Goal: Task Accomplishment & Management: Manage account settings

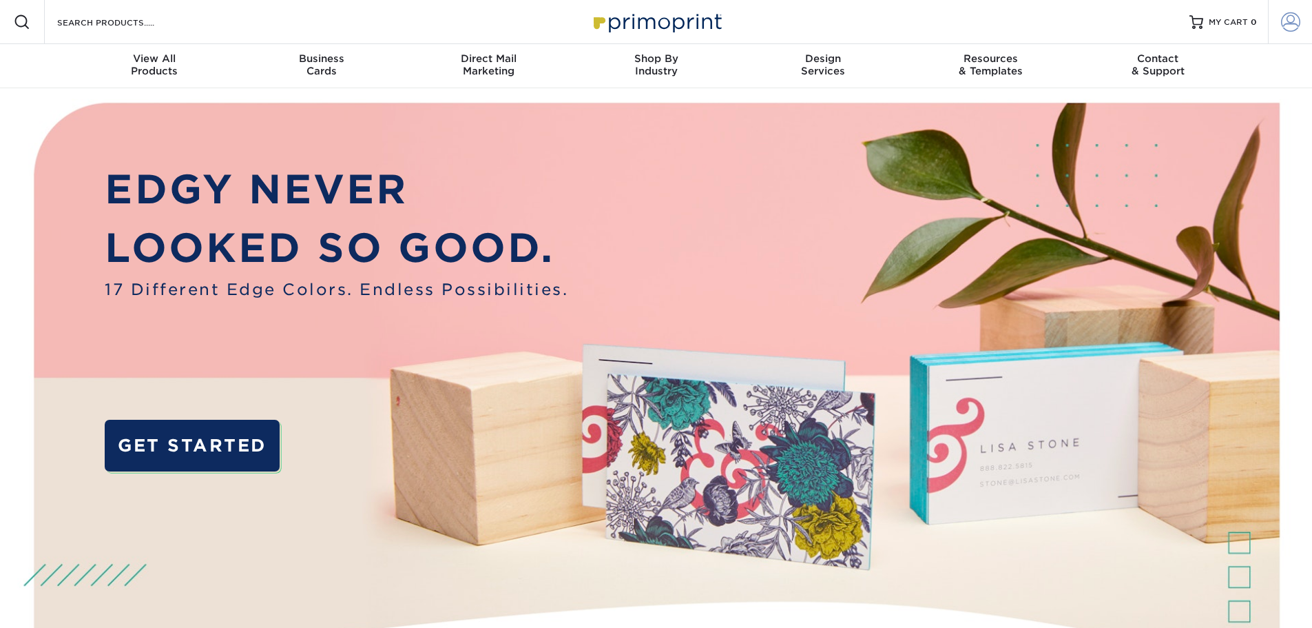
type input "[EMAIL_ADDRESS][DOMAIN_NAME]"
click at [1294, 26] on span at bounding box center [1290, 21] width 19 height 19
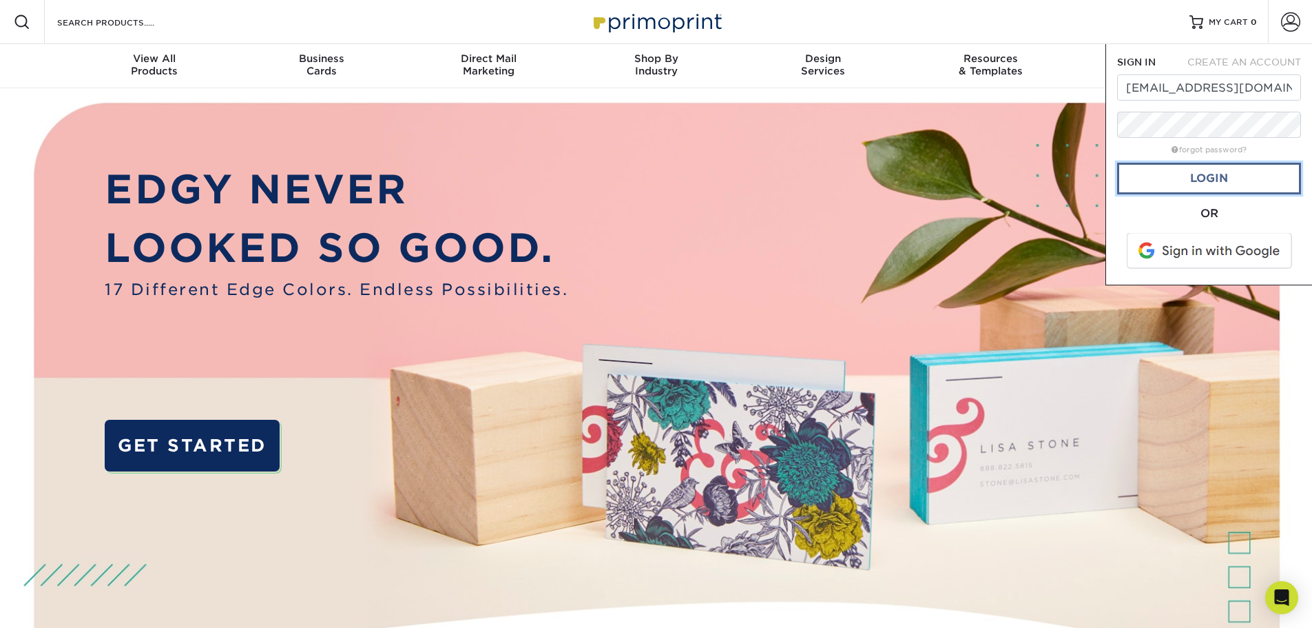
click at [1223, 171] on link "Login" at bounding box center [1209, 179] width 184 height 32
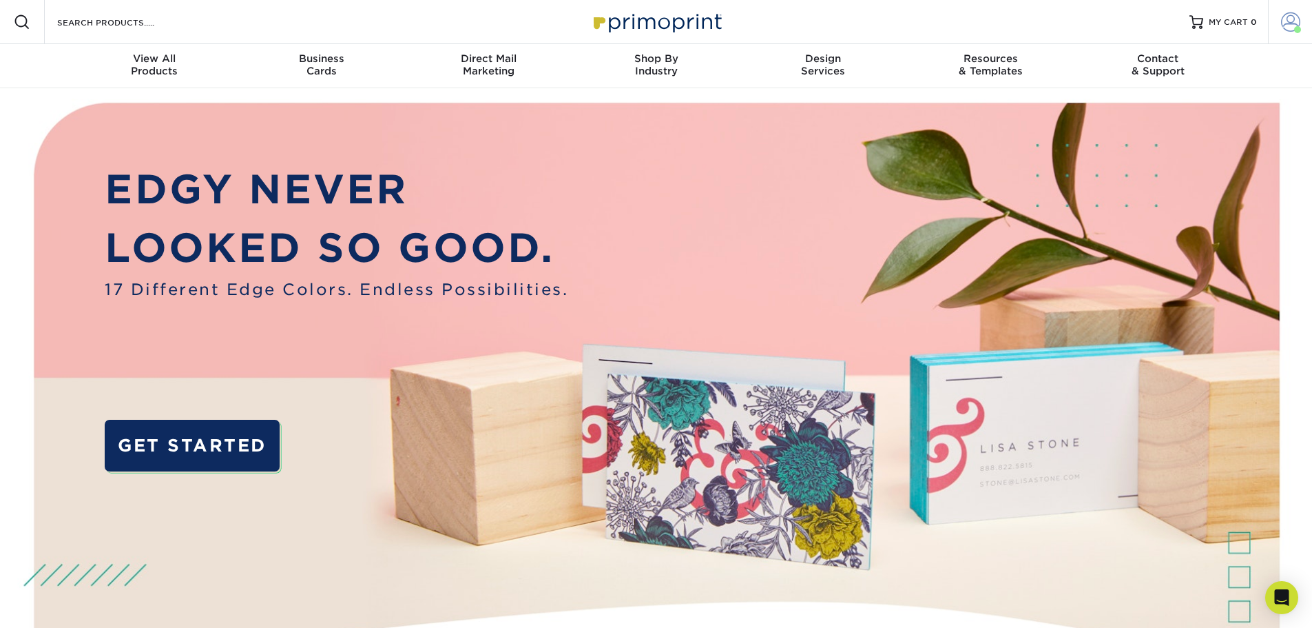
click at [1295, 29] on span at bounding box center [1297, 29] width 7 height 7
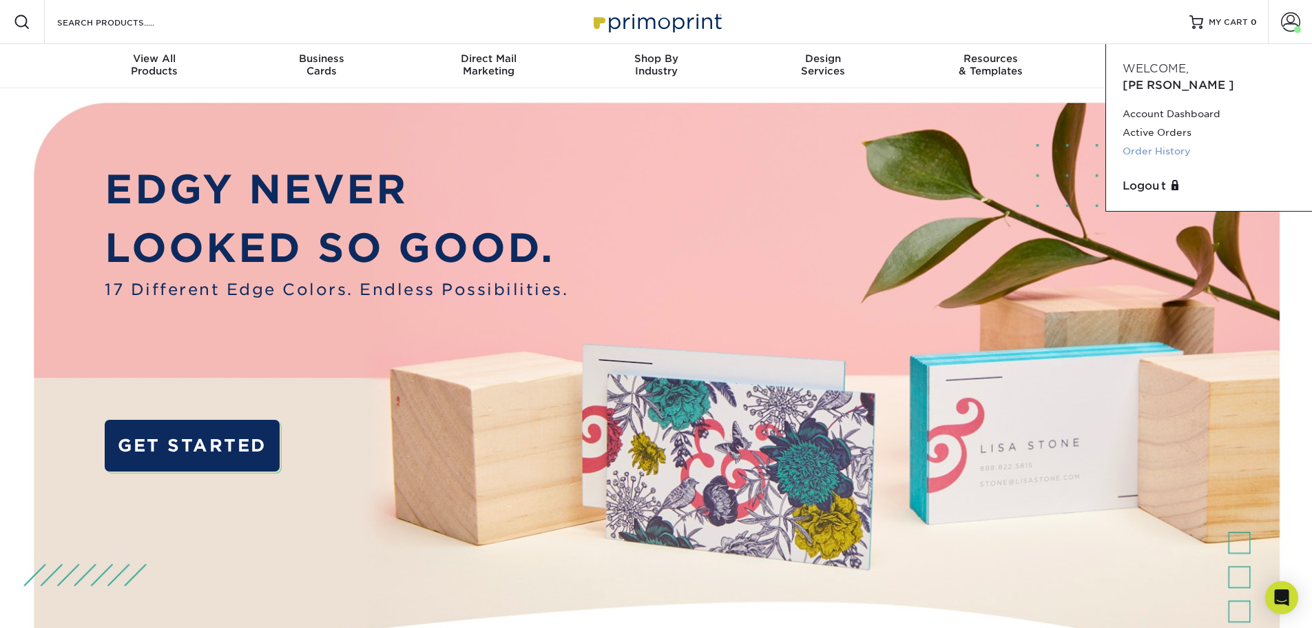
click at [1170, 142] on link "Order History" at bounding box center [1209, 151] width 173 height 19
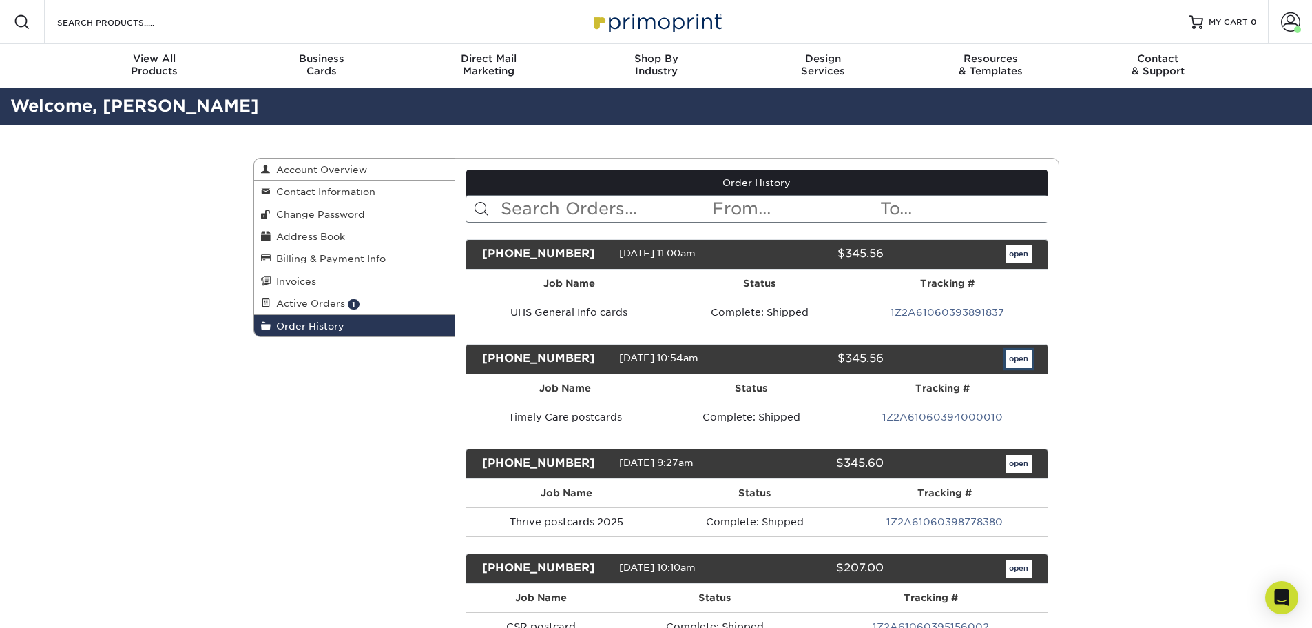
click at [1024, 350] on link "open" at bounding box center [1019, 359] width 26 height 18
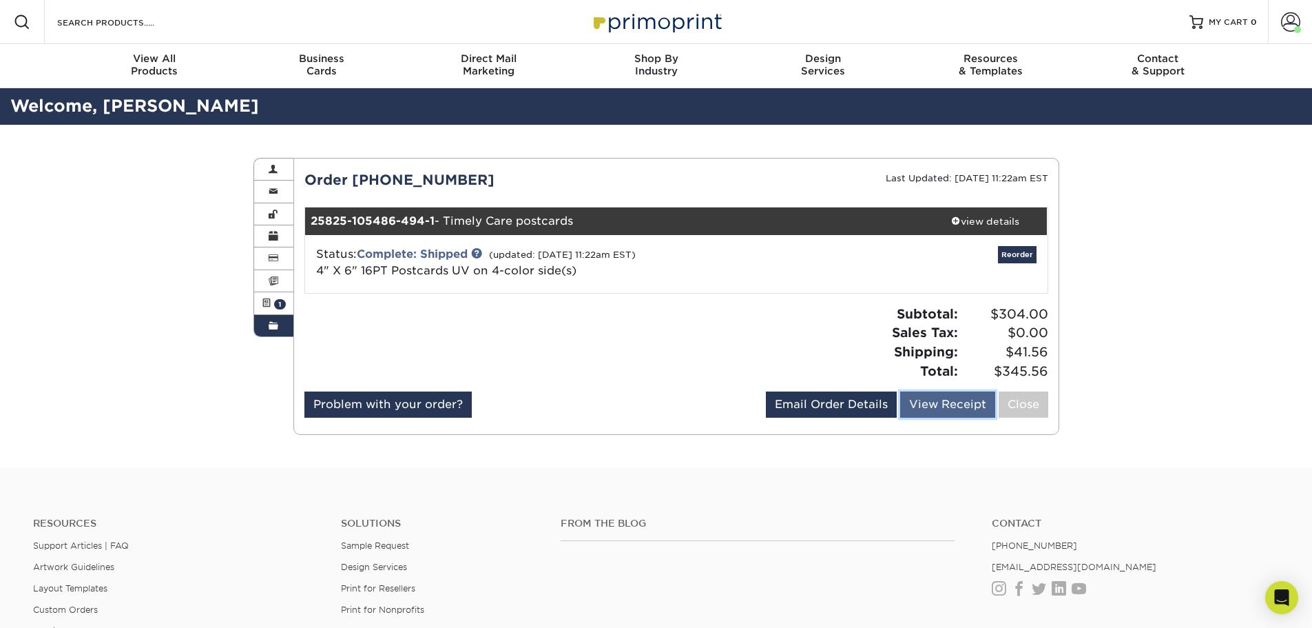
click at [938, 400] on link "View Receipt" at bounding box center [947, 404] width 95 height 26
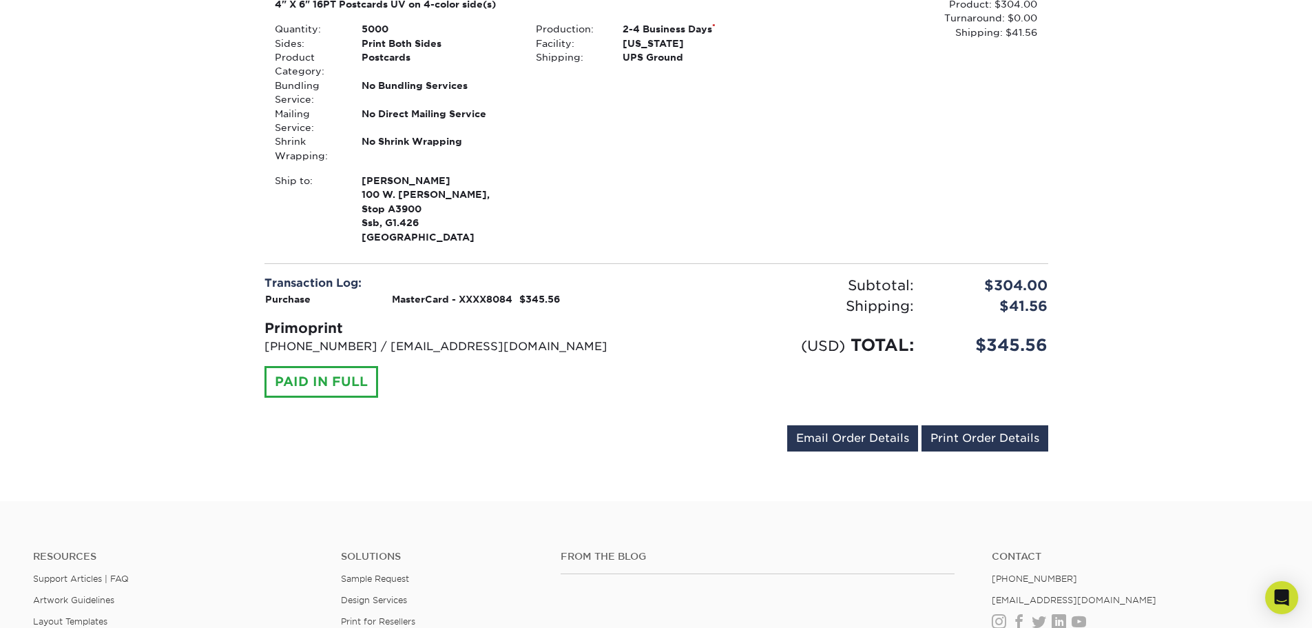
scroll to position [276, 0]
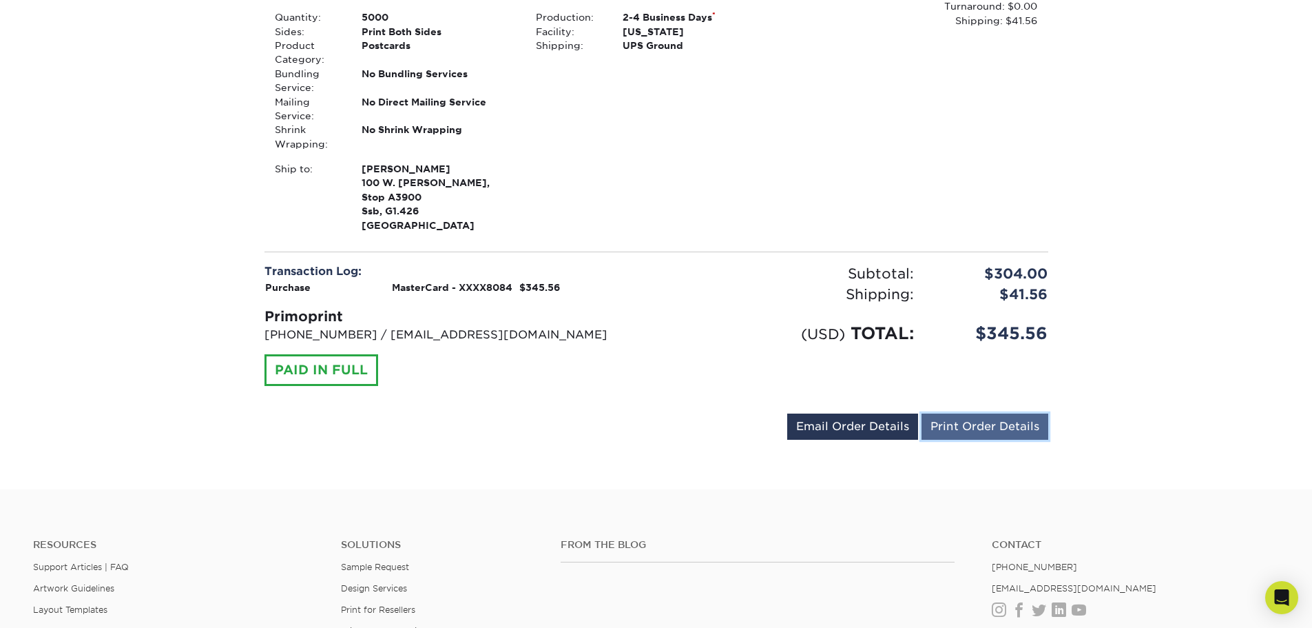
click at [975, 418] on link "Print Order Details" at bounding box center [985, 426] width 127 height 26
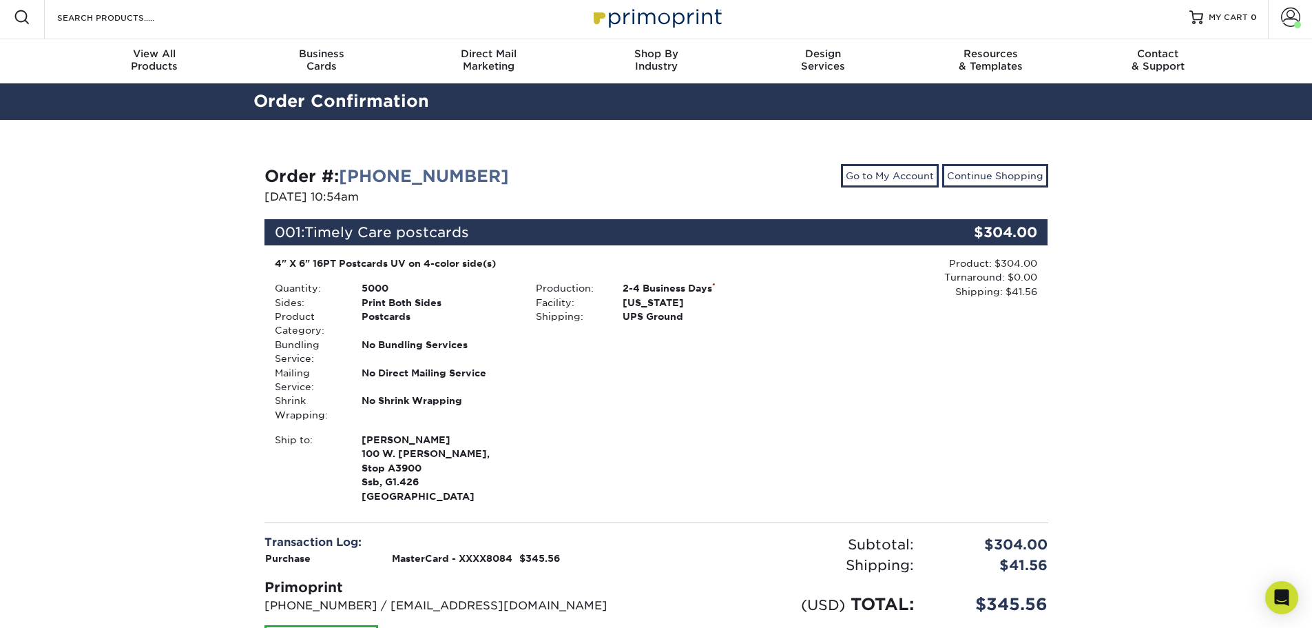
scroll to position [0, 0]
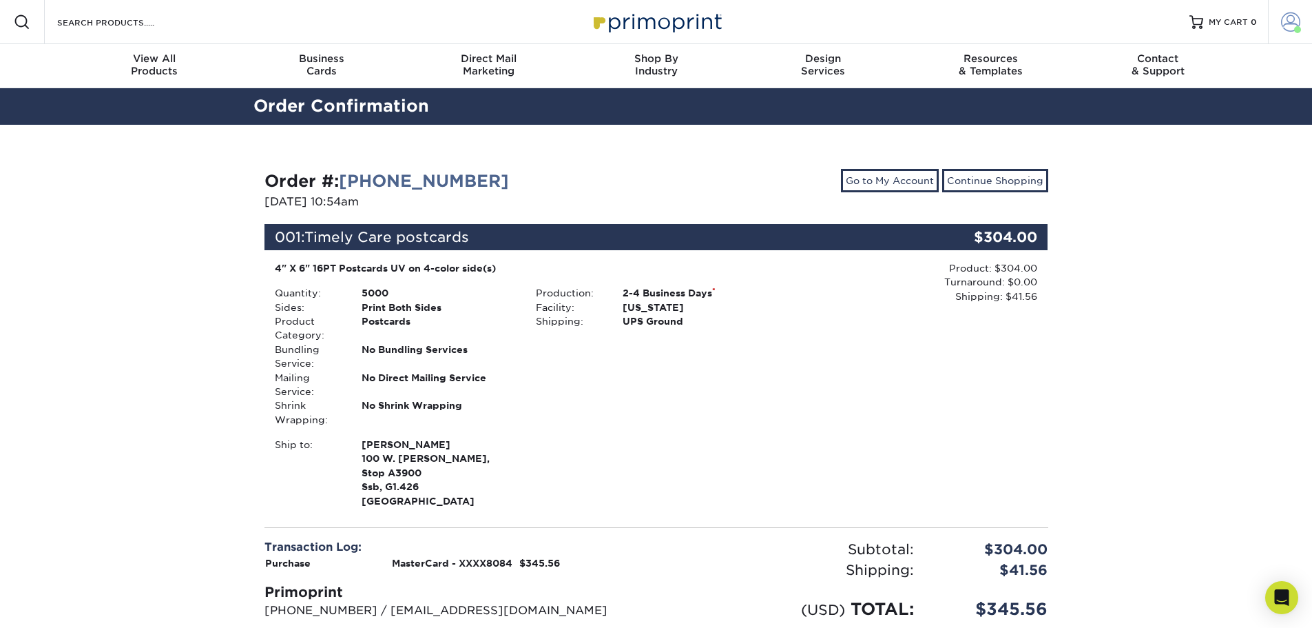
click at [1292, 21] on span at bounding box center [1290, 21] width 19 height 19
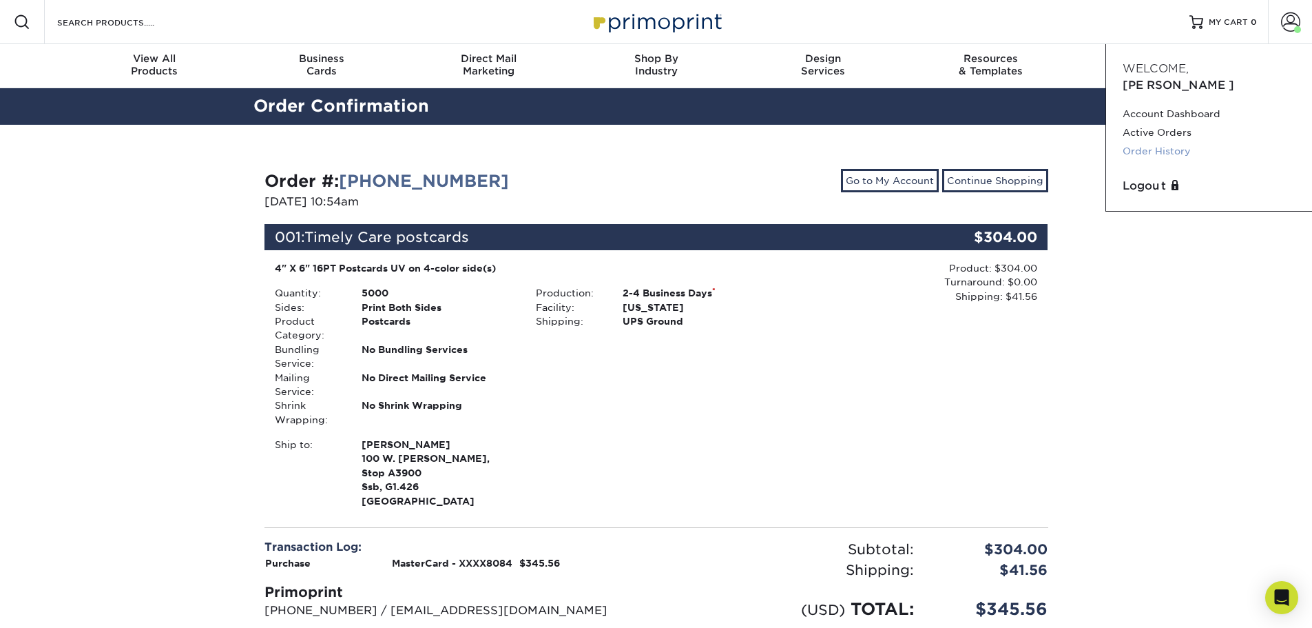
click at [1182, 142] on link "Order History" at bounding box center [1209, 151] width 173 height 19
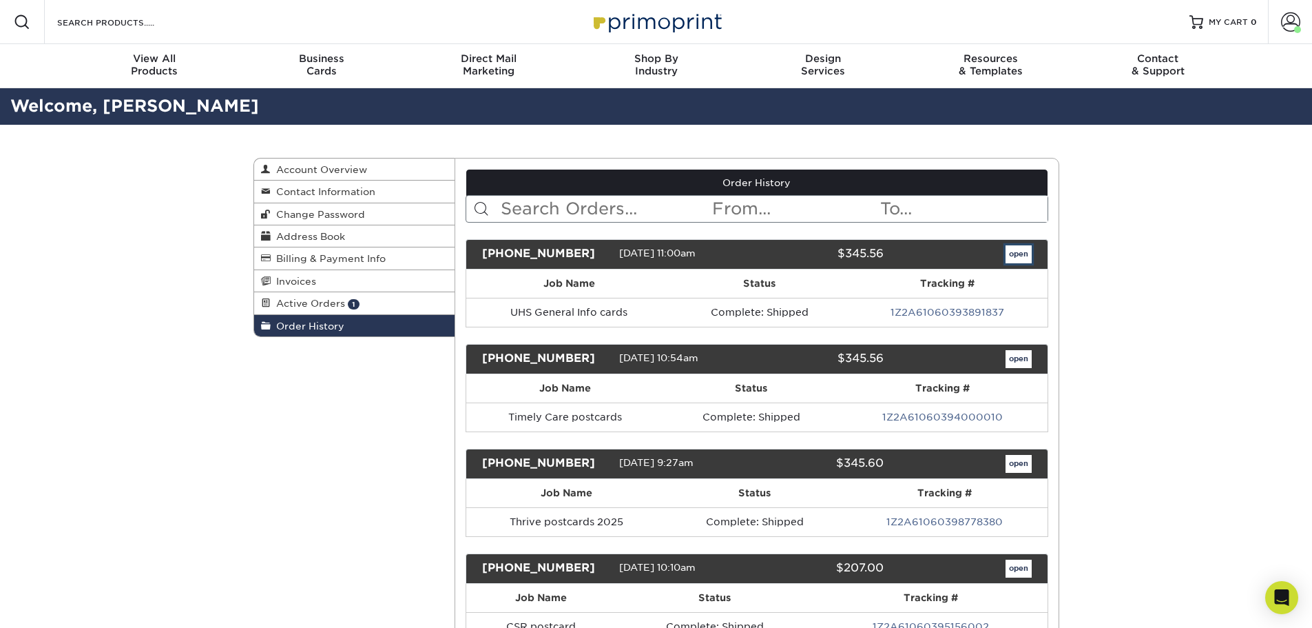
click at [1016, 250] on link "open" at bounding box center [1019, 254] width 26 height 18
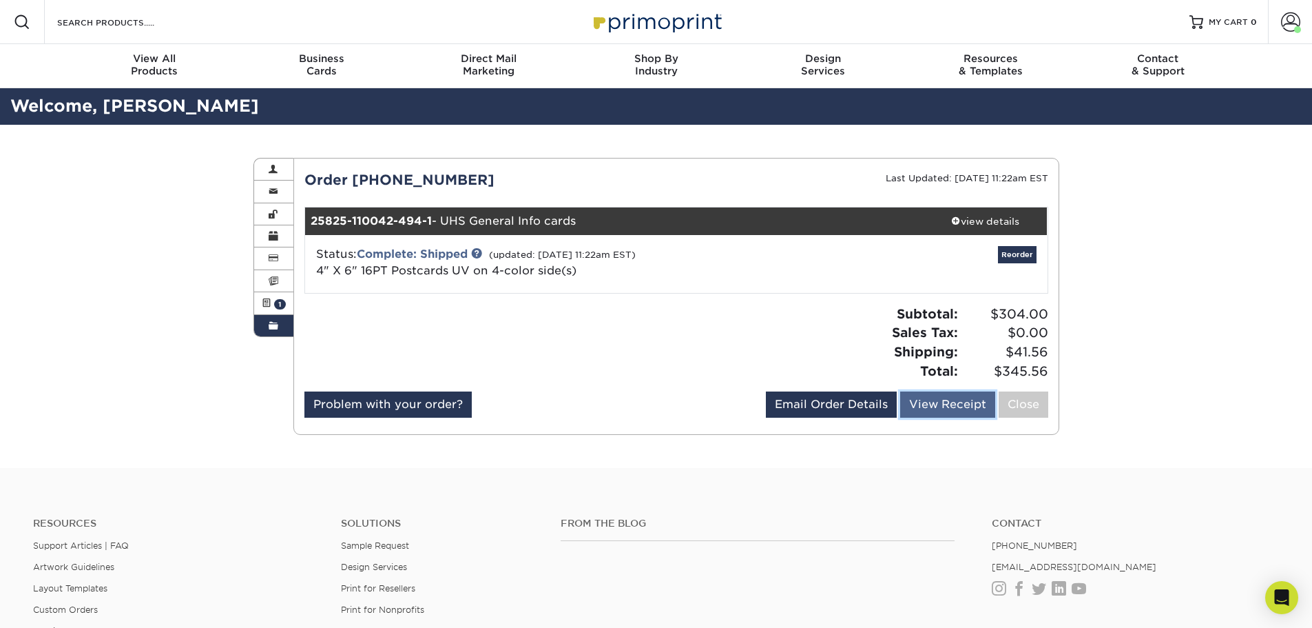
click at [946, 401] on link "View Receipt" at bounding box center [947, 404] width 95 height 26
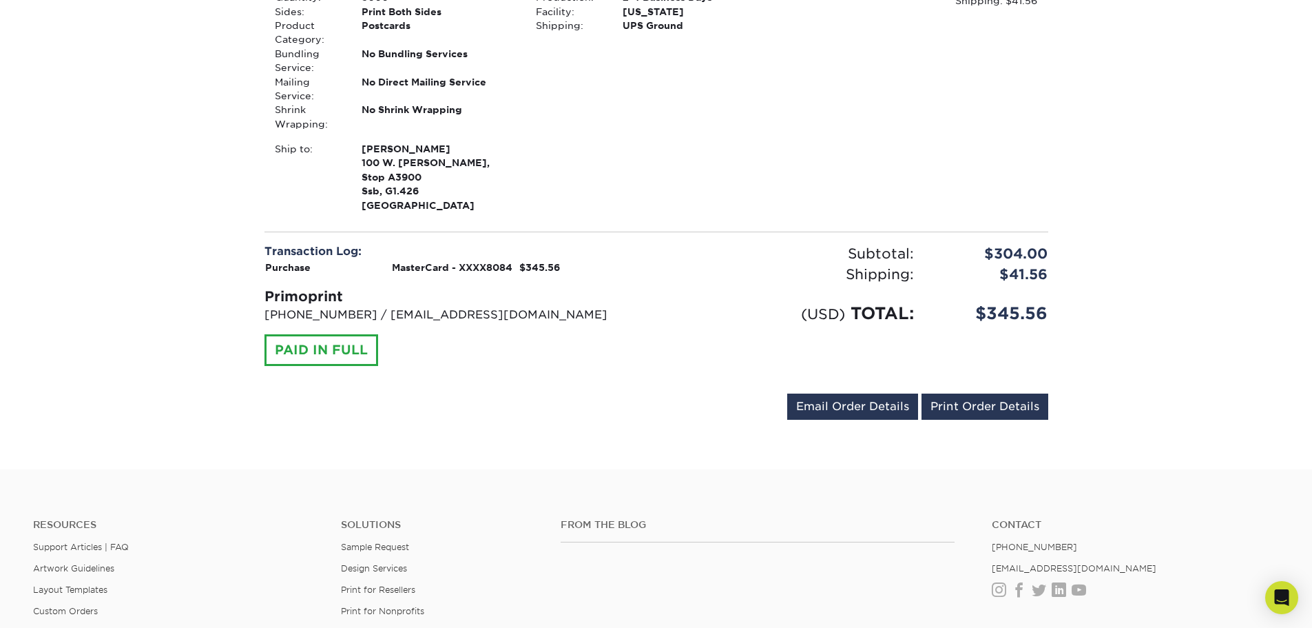
scroll to position [344, 0]
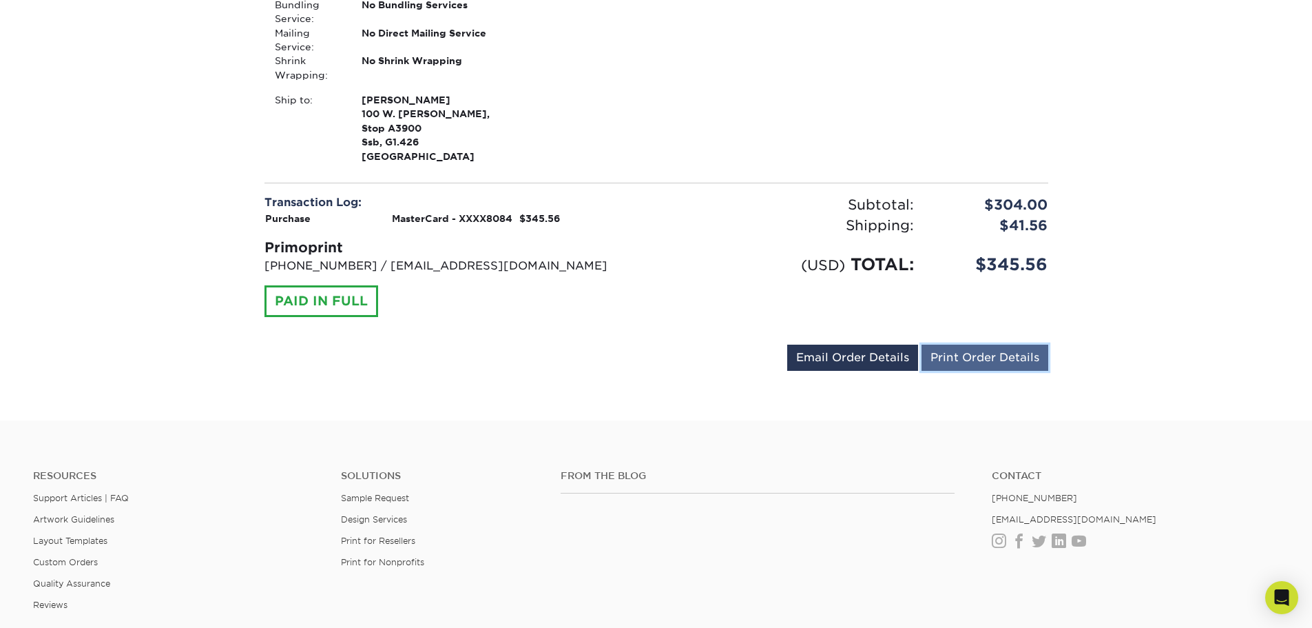
click at [968, 362] on link "Print Order Details" at bounding box center [985, 357] width 127 height 26
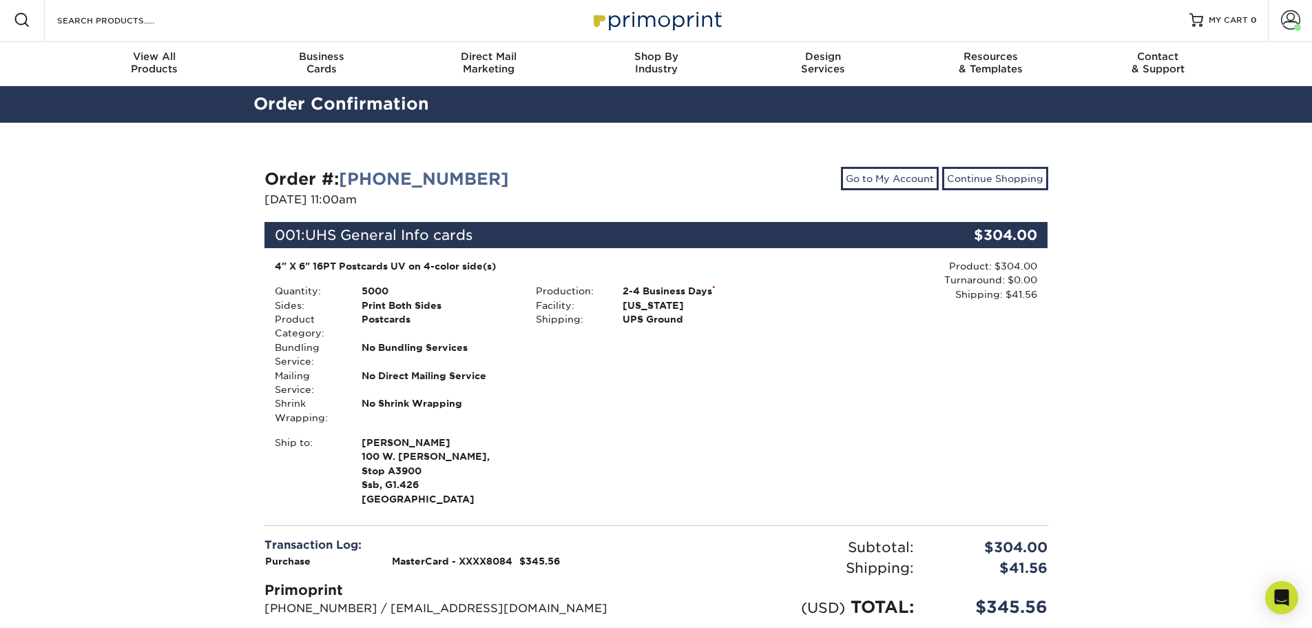
scroll to position [0, 0]
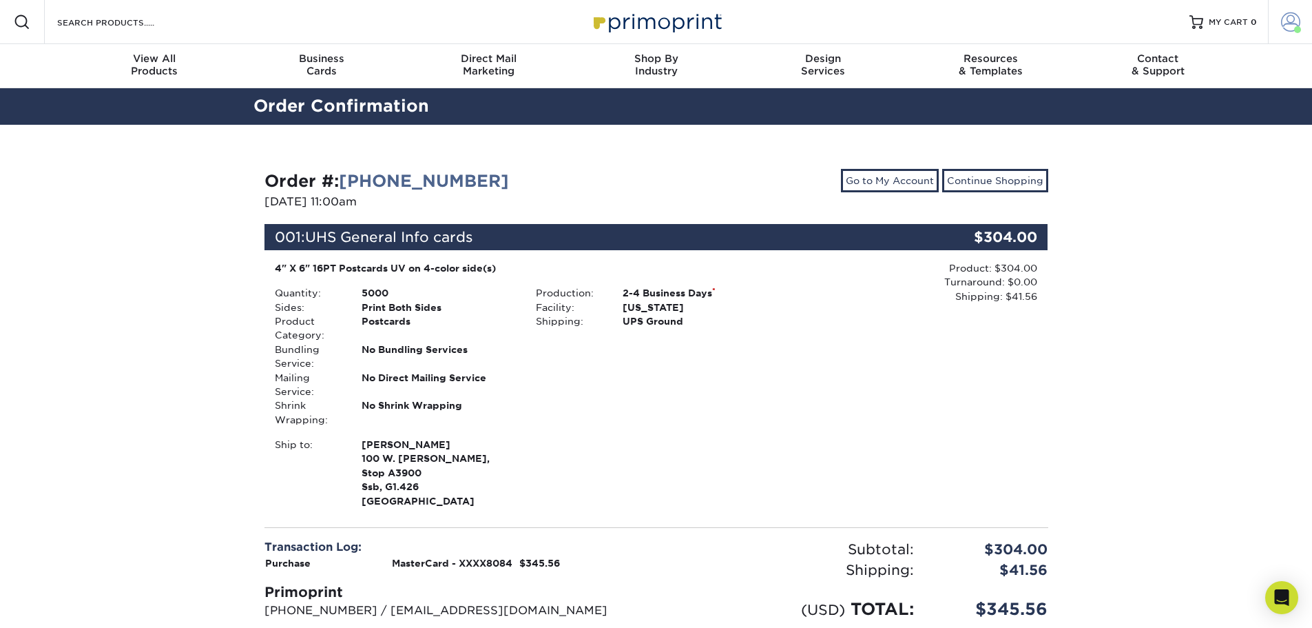
click at [1284, 23] on span at bounding box center [1290, 21] width 19 height 19
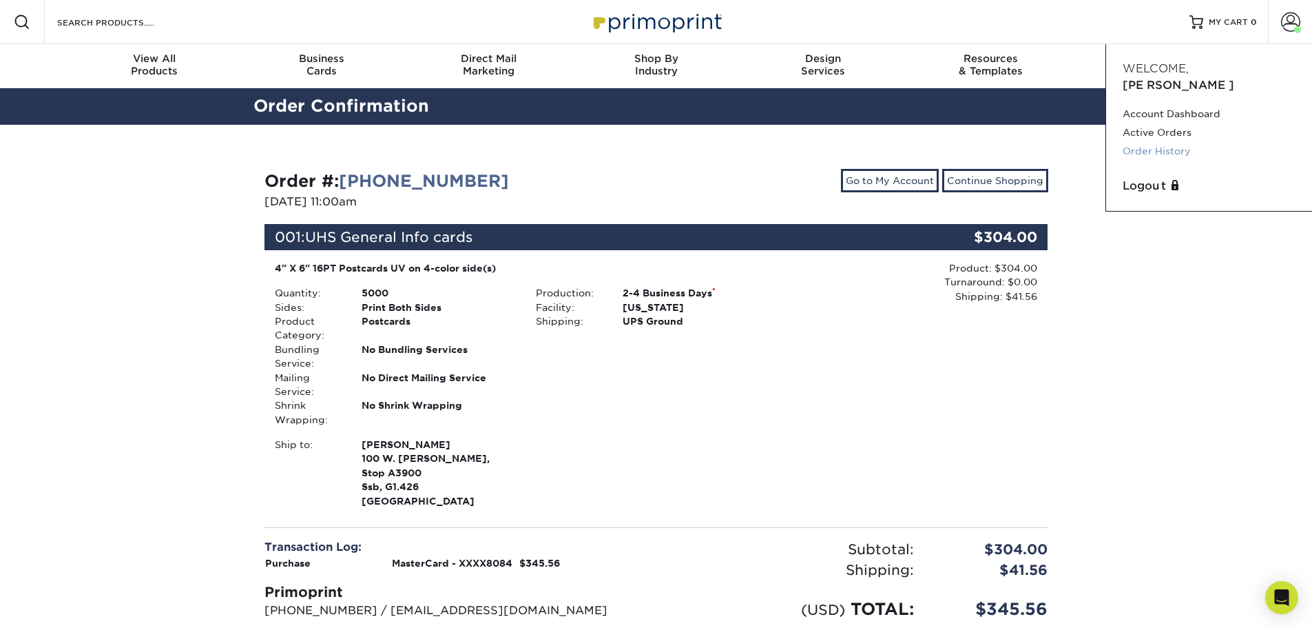
click at [1160, 142] on link "Order History" at bounding box center [1209, 151] width 173 height 19
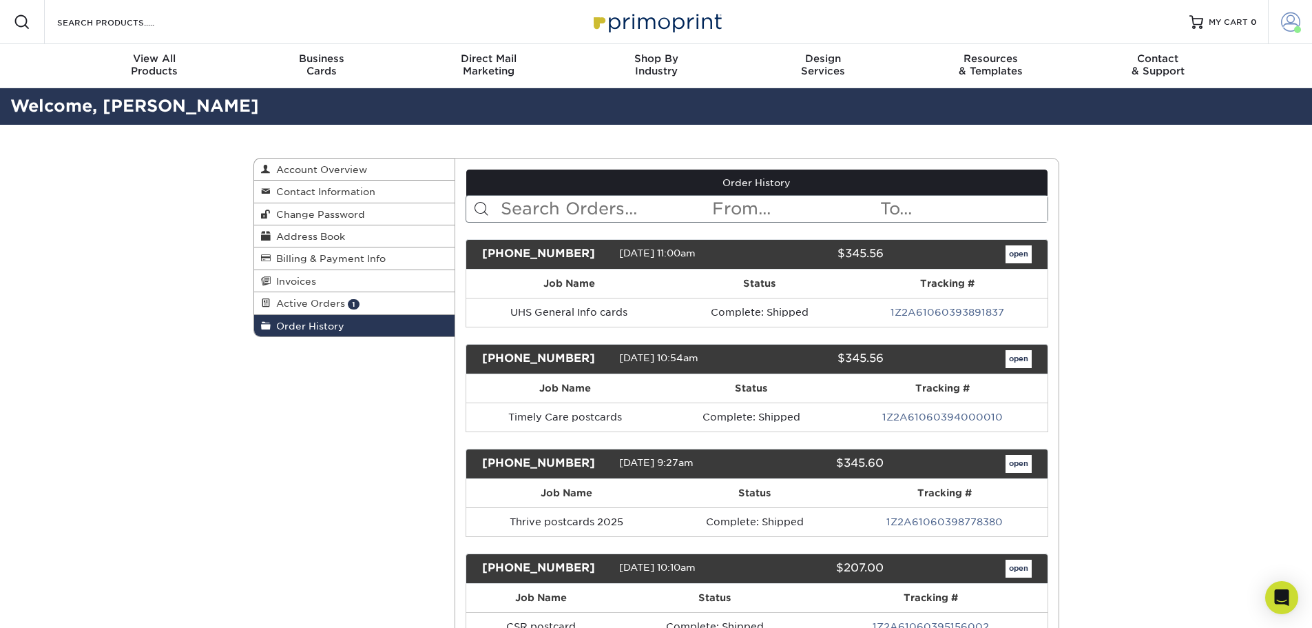
click at [1289, 19] on span at bounding box center [1290, 21] width 19 height 19
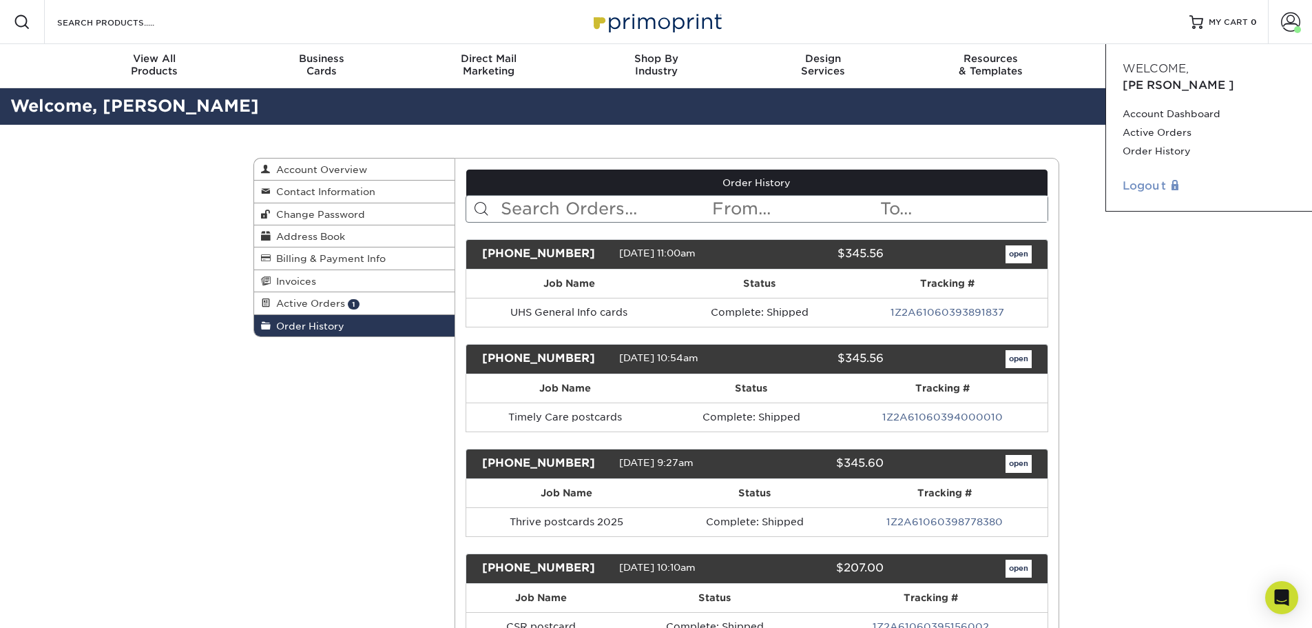
click at [1148, 178] on link "Logout" at bounding box center [1209, 186] width 173 height 17
